Goal: Transaction & Acquisition: Subscribe to service/newsletter

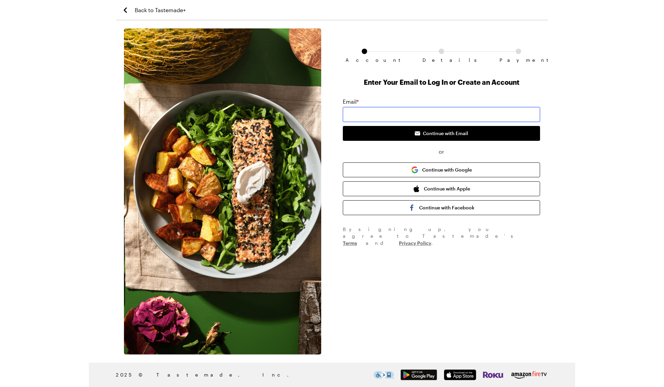
click at [410, 113] on input "email" at bounding box center [441, 114] width 197 height 15
type input "[EMAIL_ADDRESS][DOMAIN_NAME]"
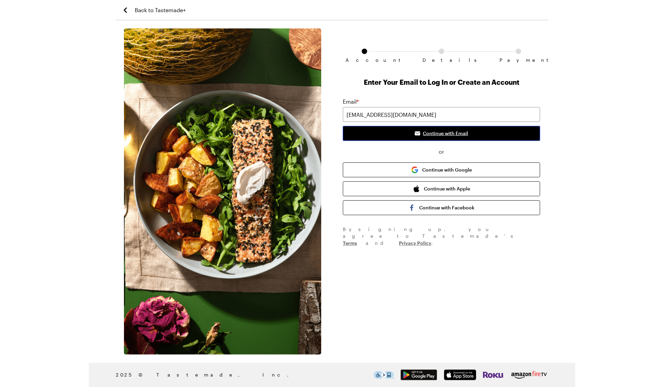
click at [453, 136] on span "Continue with Email" at bounding box center [445, 133] width 45 height 7
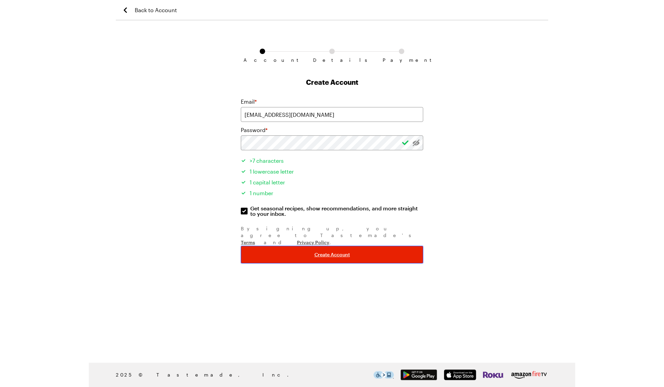
click at [365, 246] on button "Create Account" at bounding box center [332, 255] width 182 height 18
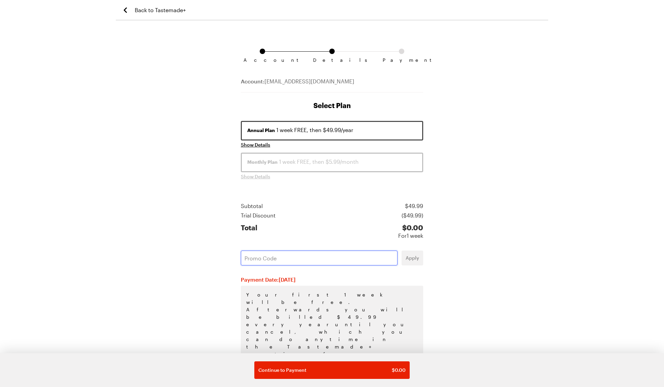
click at [341, 259] on input "text" at bounding box center [319, 258] width 157 height 15
paste input "GJZKTMVP"
type input "GJZKTMVP"
